Goal: Task Accomplishment & Management: Use online tool/utility

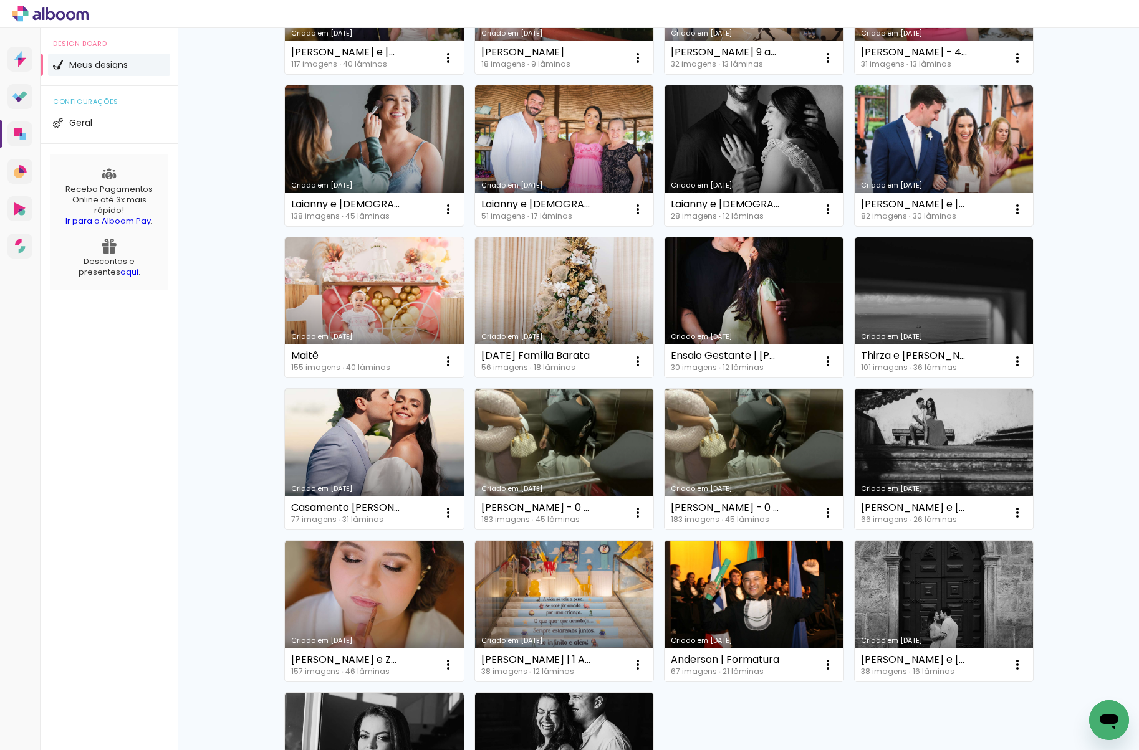
scroll to position [388, 0]
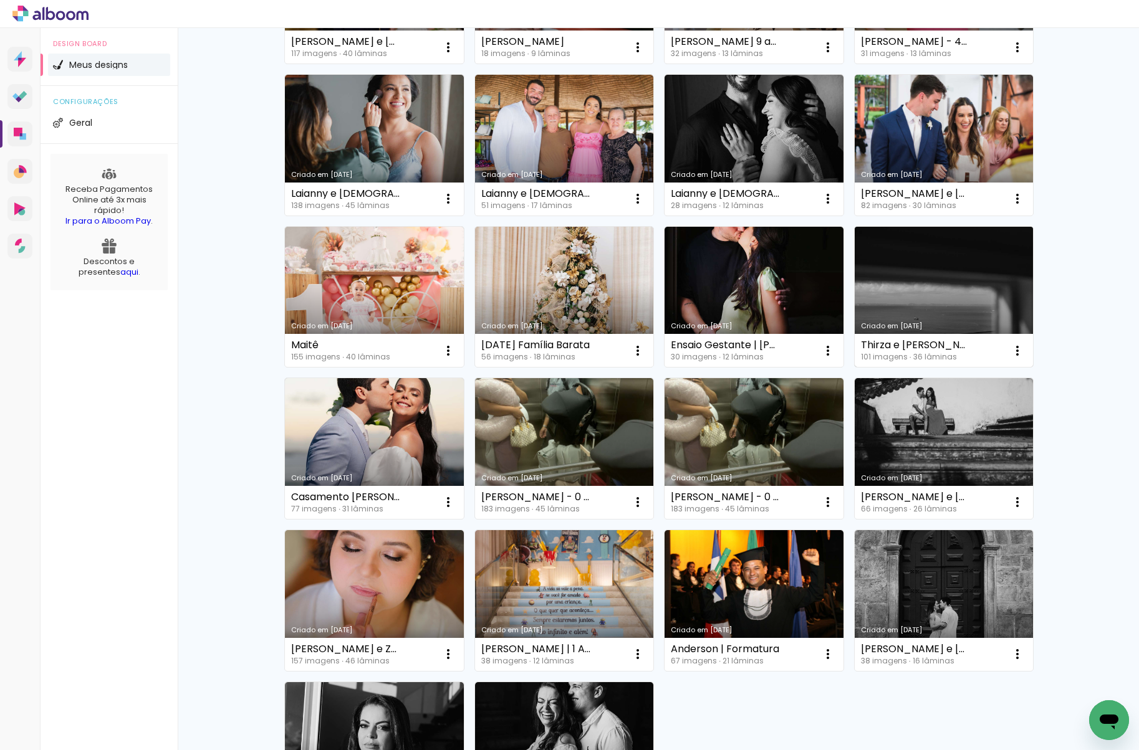
click at [940, 297] on link "Criado em [DATE]" at bounding box center [943, 297] width 179 height 141
